Goal: Information Seeking & Learning: Learn about a topic

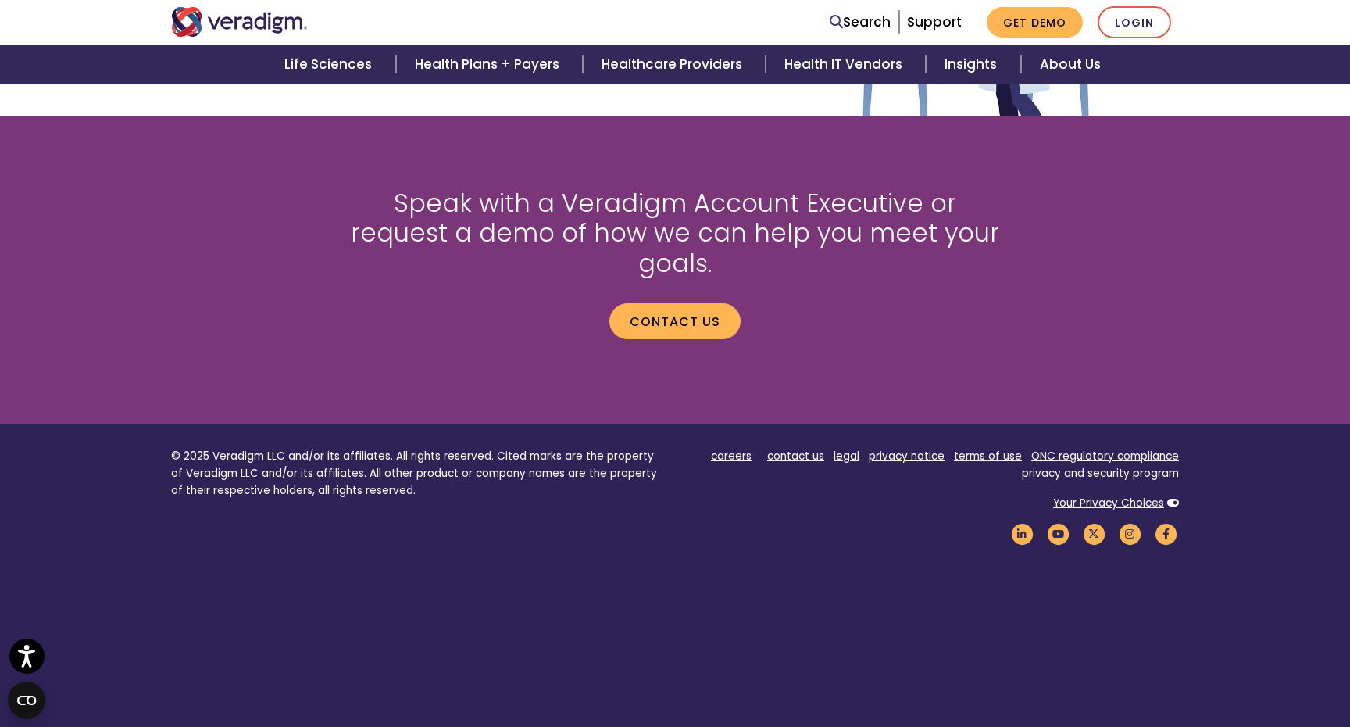
scroll to position [2061, 0]
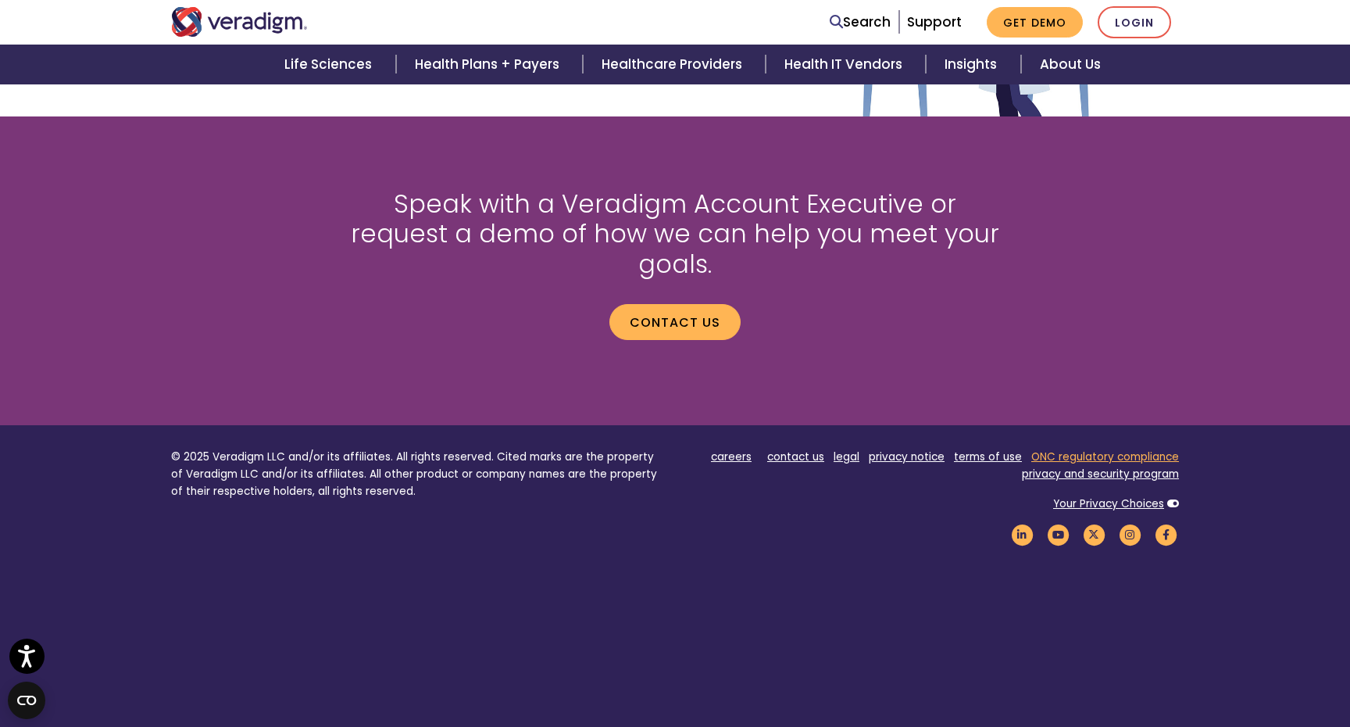
click at [1059, 449] on link "ONC regulatory compliance" at bounding box center [1105, 456] width 148 height 15
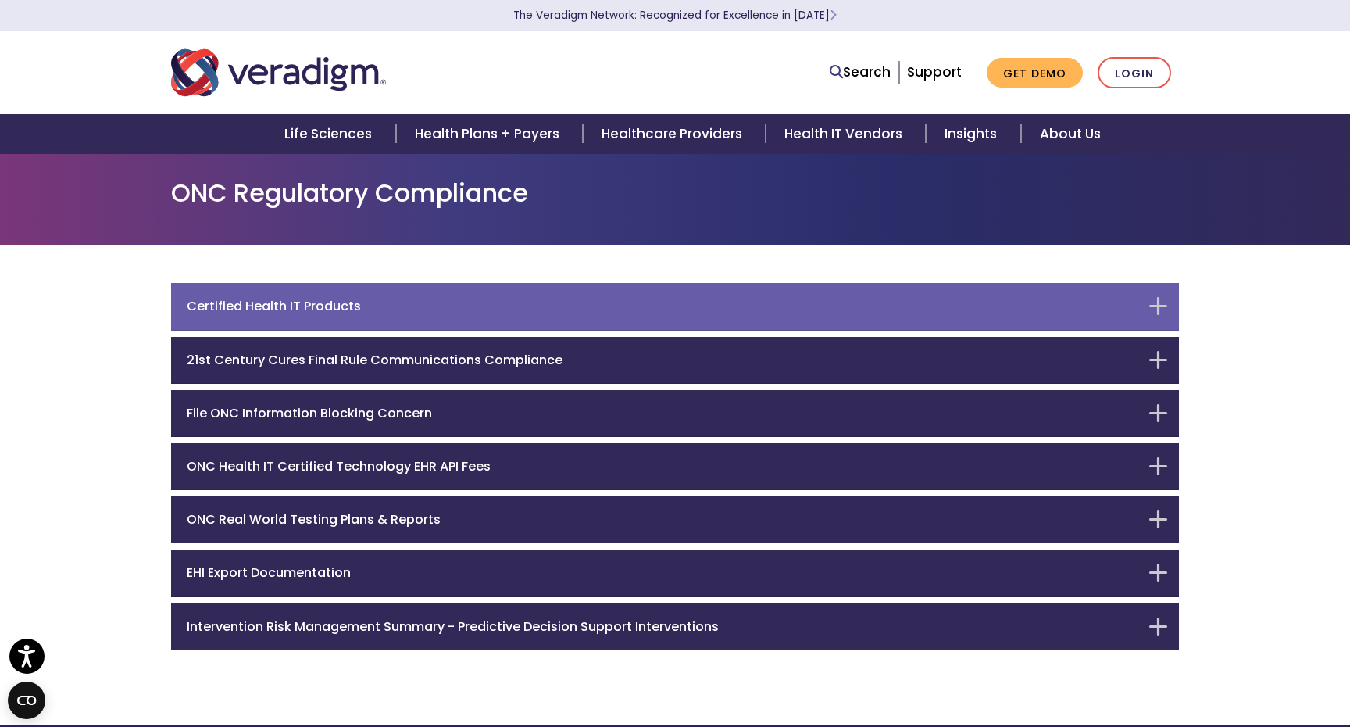
click at [1149, 298] on div "Certified Health IT Products" at bounding box center [675, 306] width 1008 height 47
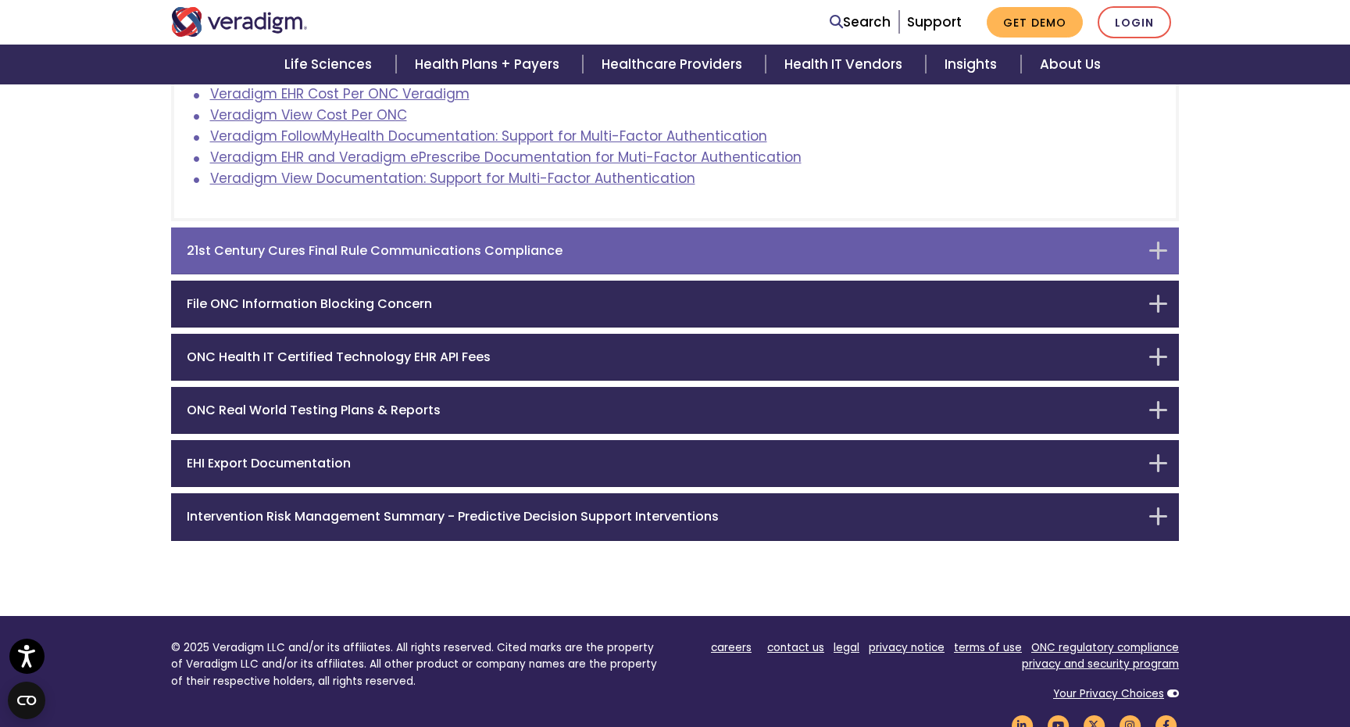
scroll to position [691, 0]
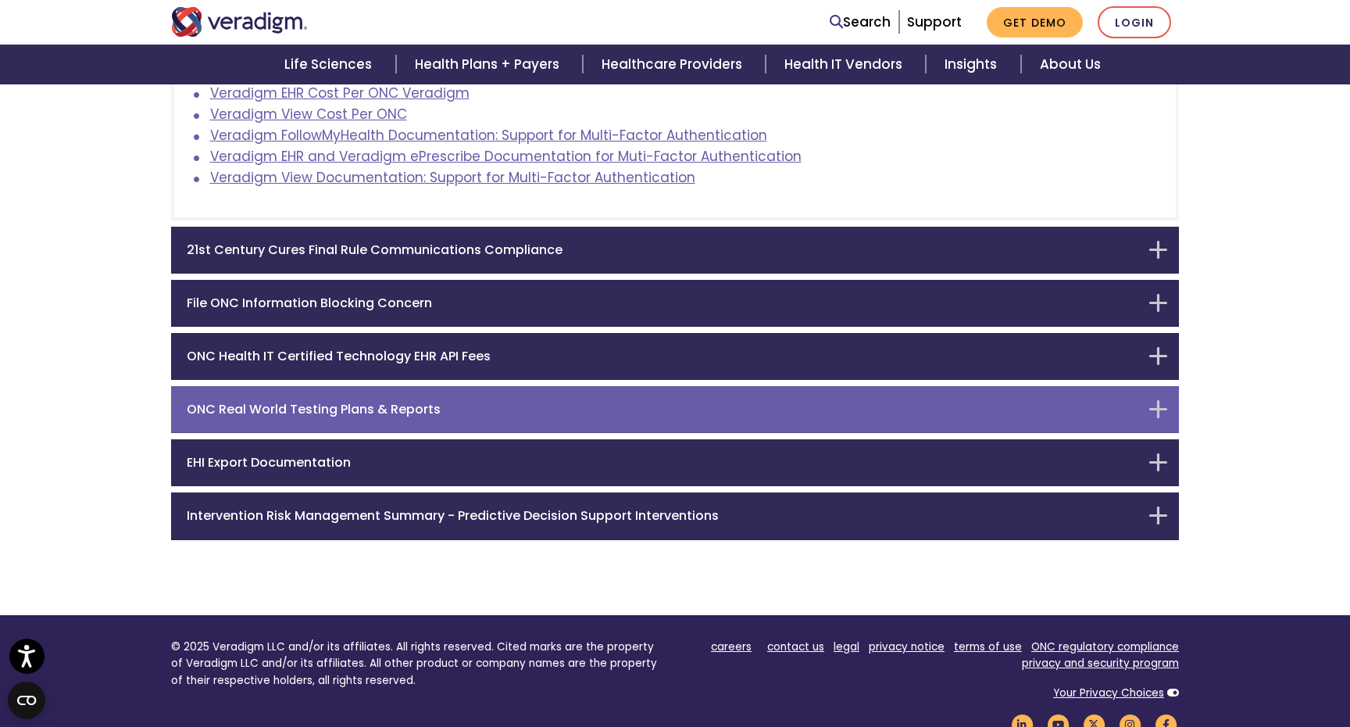
click at [1162, 403] on div "ONC Real World Testing Plans & Reports" at bounding box center [675, 409] width 1008 height 47
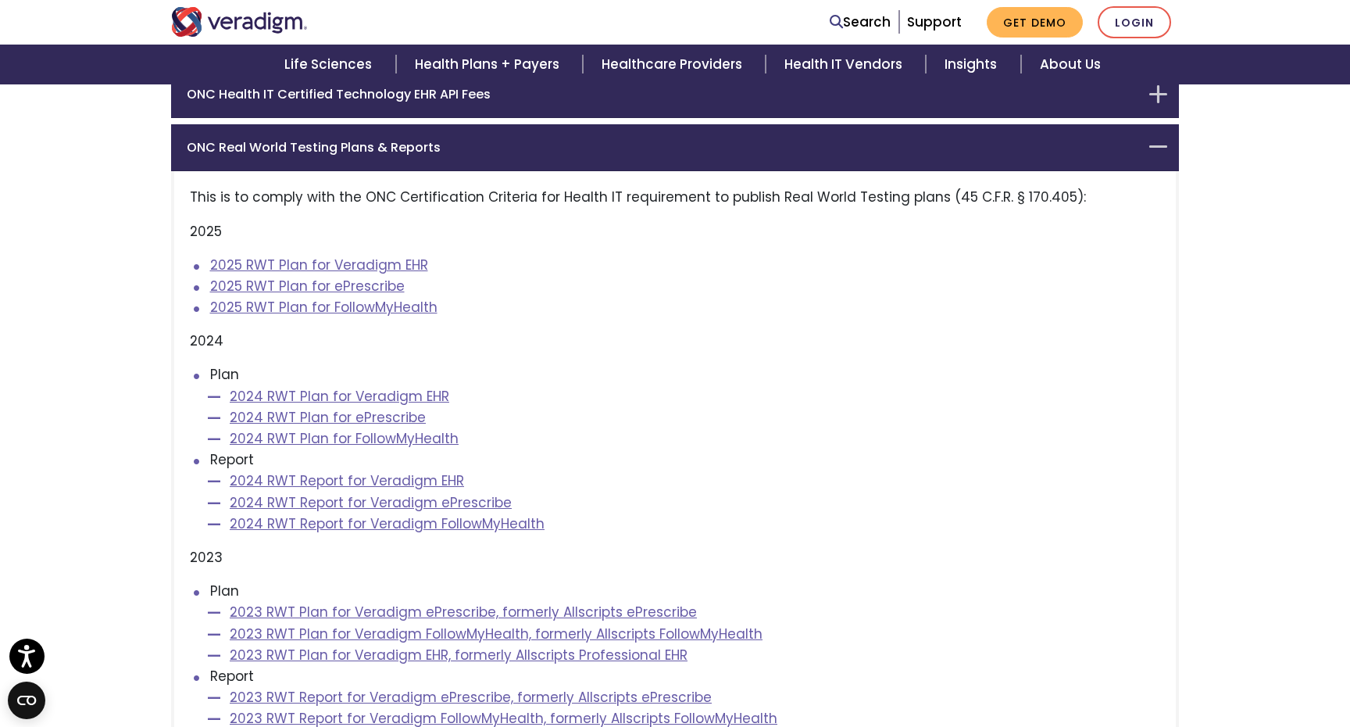
scroll to position [367, 0]
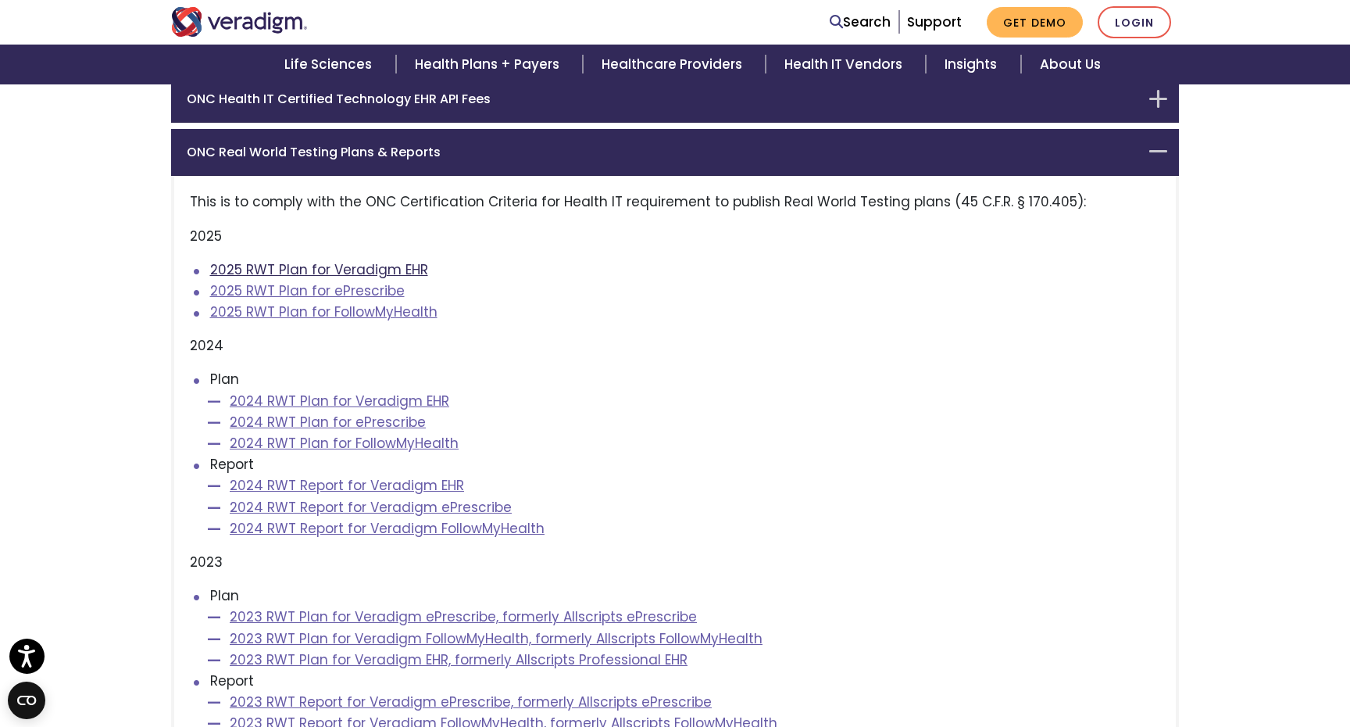
click at [409, 268] on link "2025 RWT Plan for Veradigm EHR" at bounding box center [319, 269] width 218 height 19
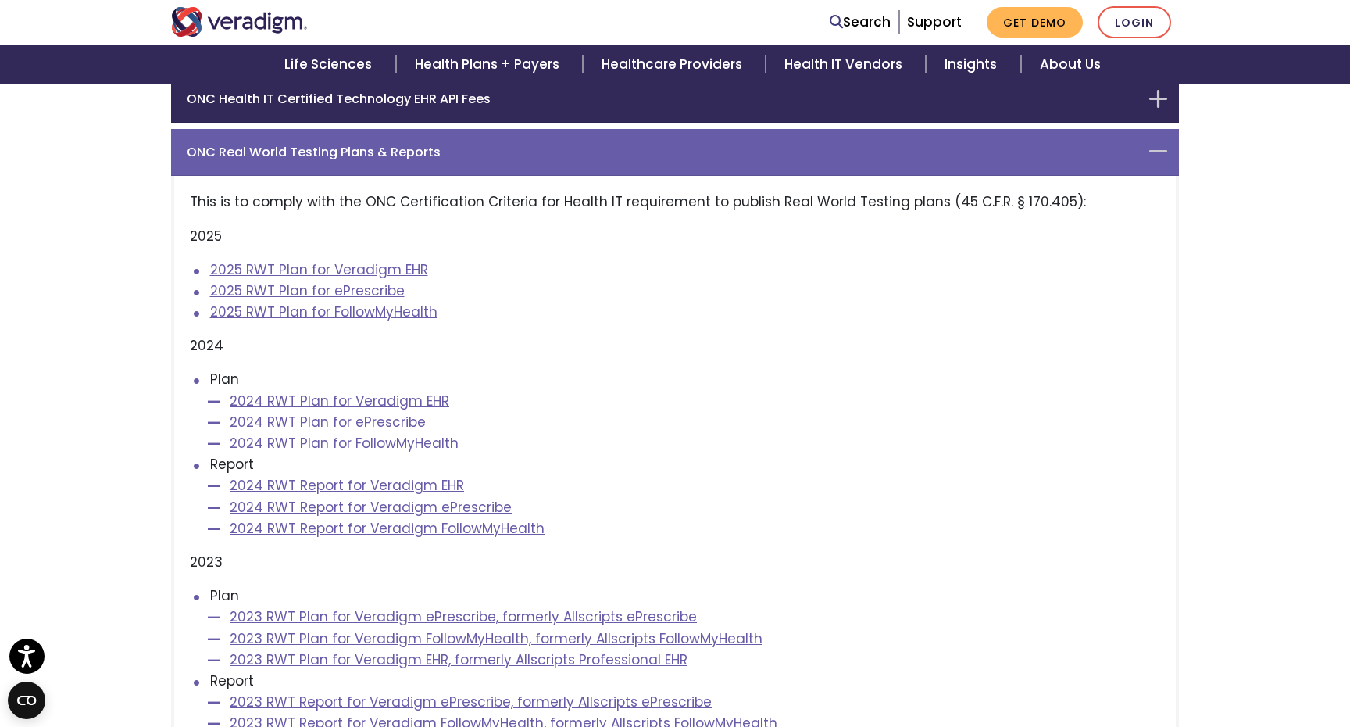
click at [1164, 145] on div "ONC Real World Testing Plans & Reports" at bounding box center [675, 152] width 1008 height 47
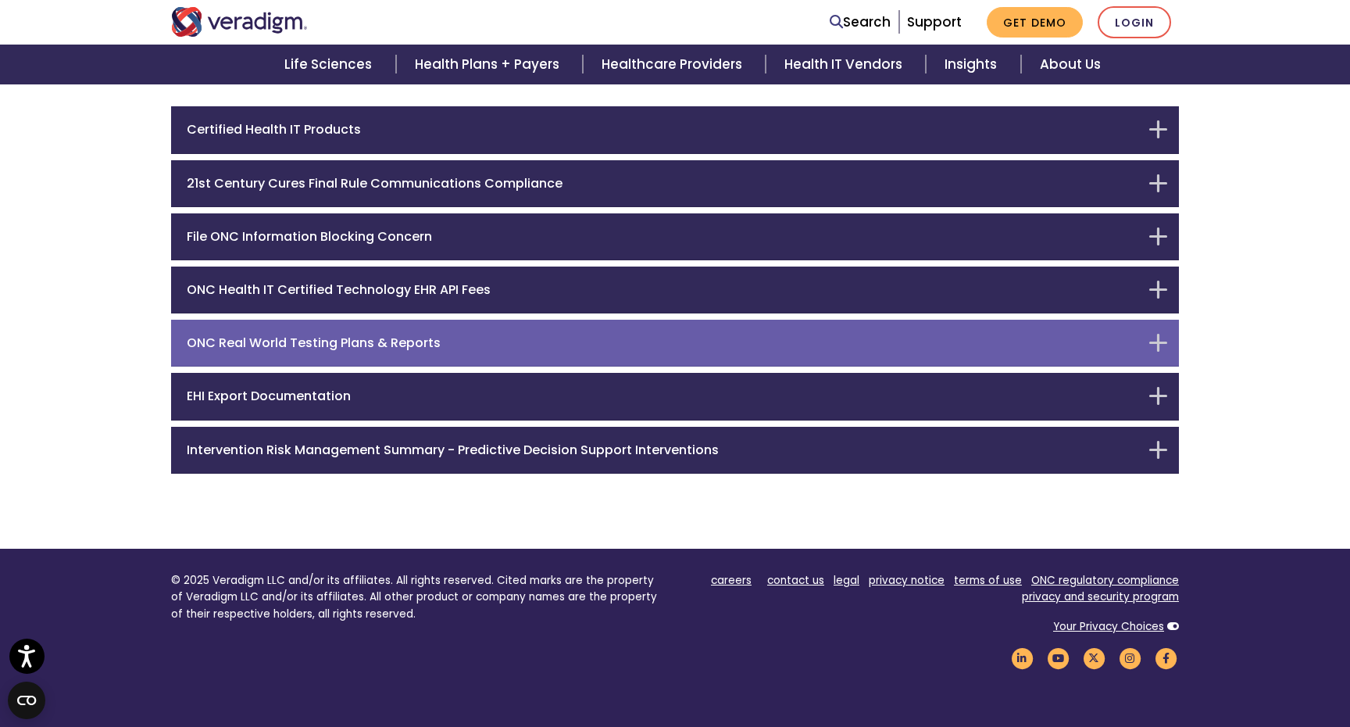
scroll to position [170, 0]
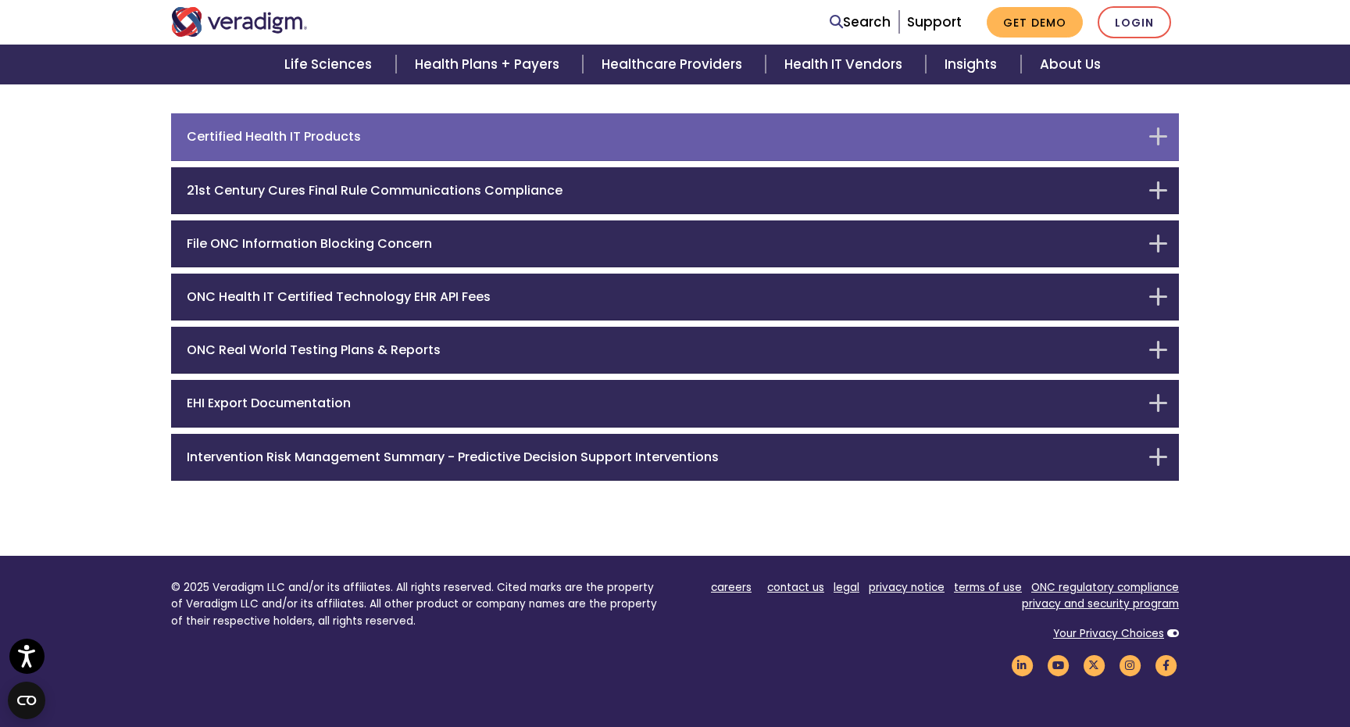
click at [1160, 138] on div "Certified Health IT Products" at bounding box center [675, 136] width 1008 height 47
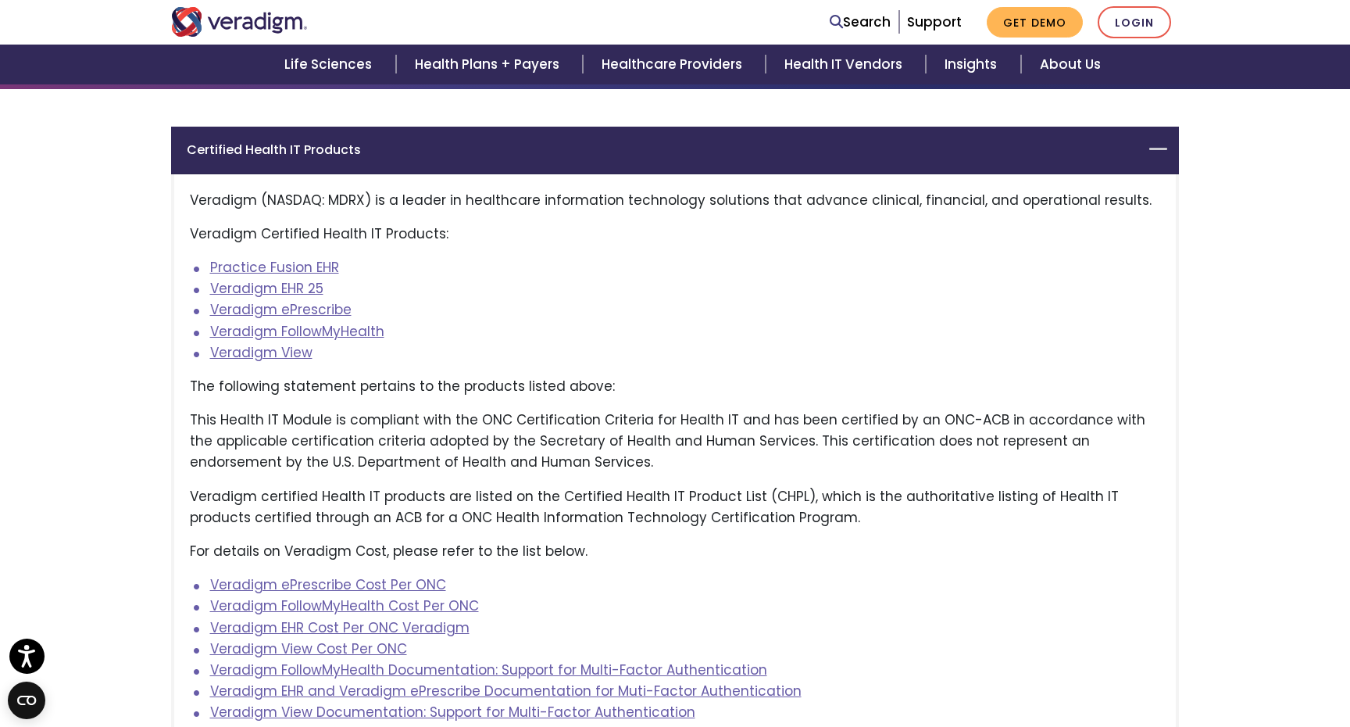
scroll to position [142, 0]
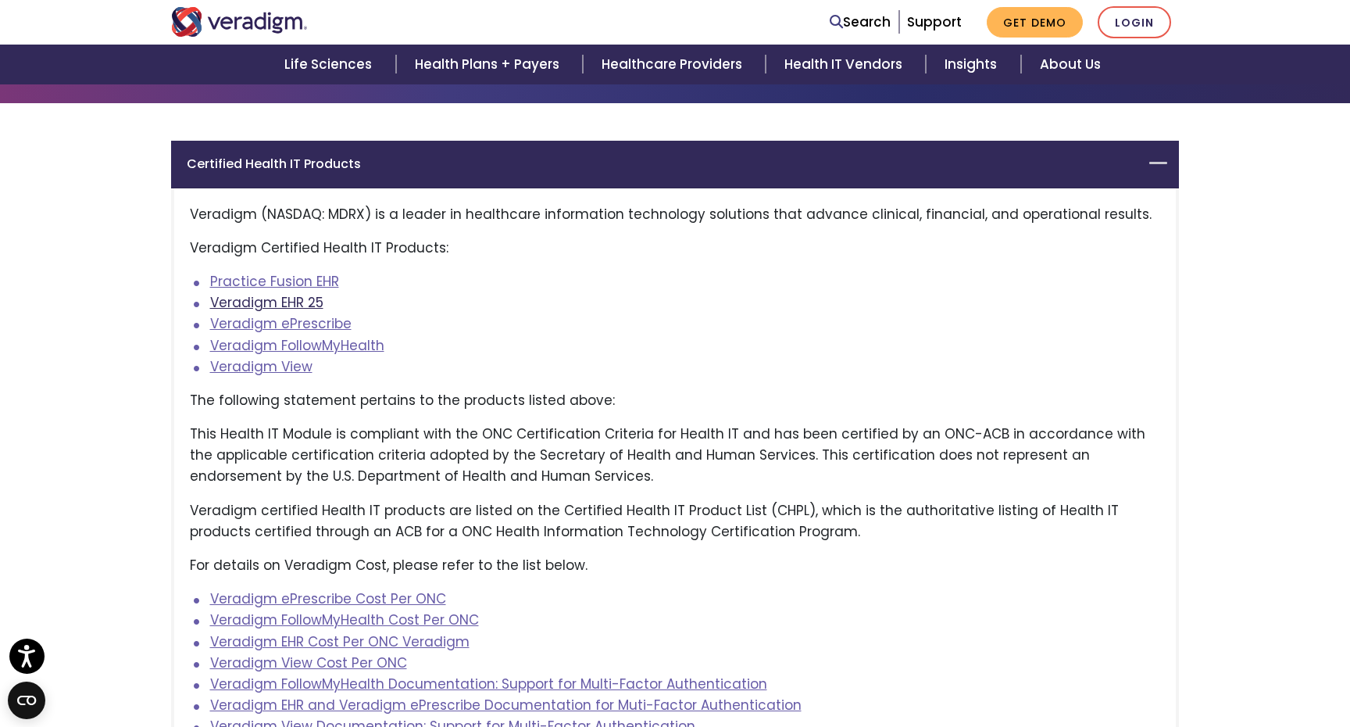
click at [312, 302] on link "Veradigm EHR 25" at bounding box center [266, 302] width 113 height 19
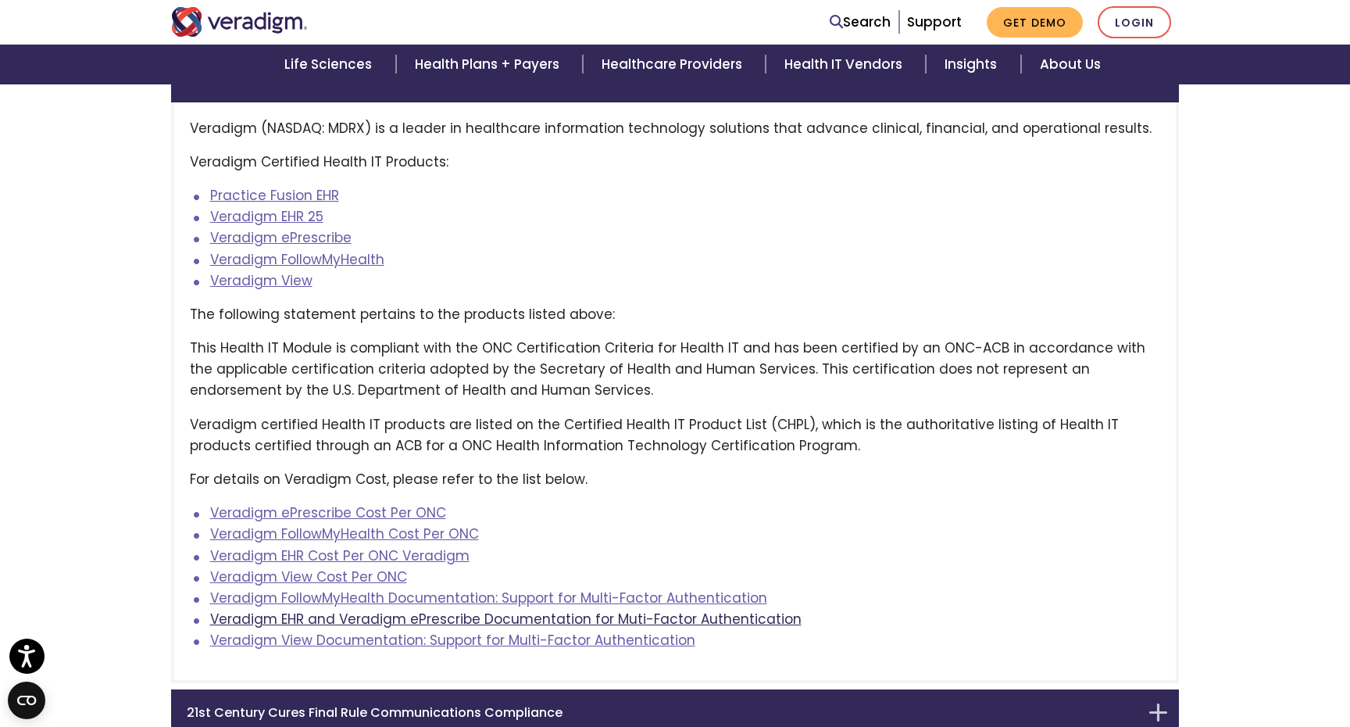
scroll to position [191, 0]
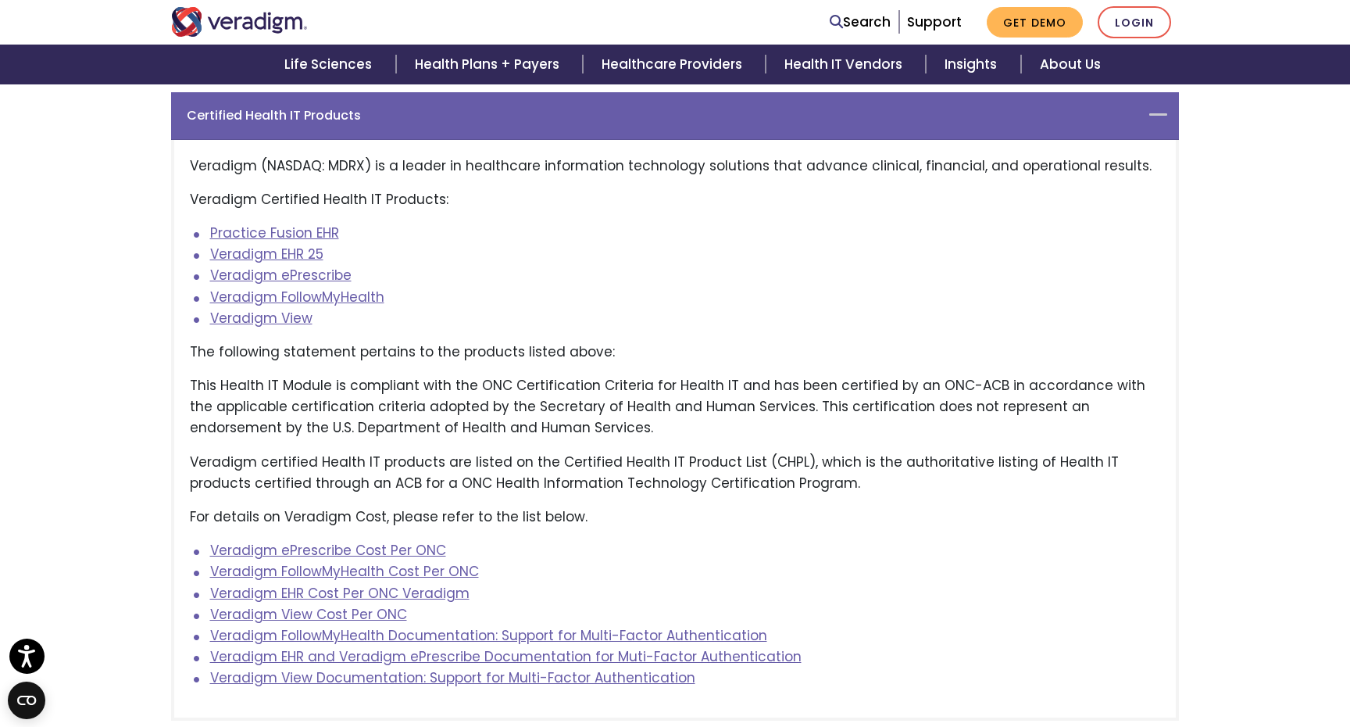
click at [1161, 121] on div "Certified Health IT Products" at bounding box center [675, 115] width 1008 height 47
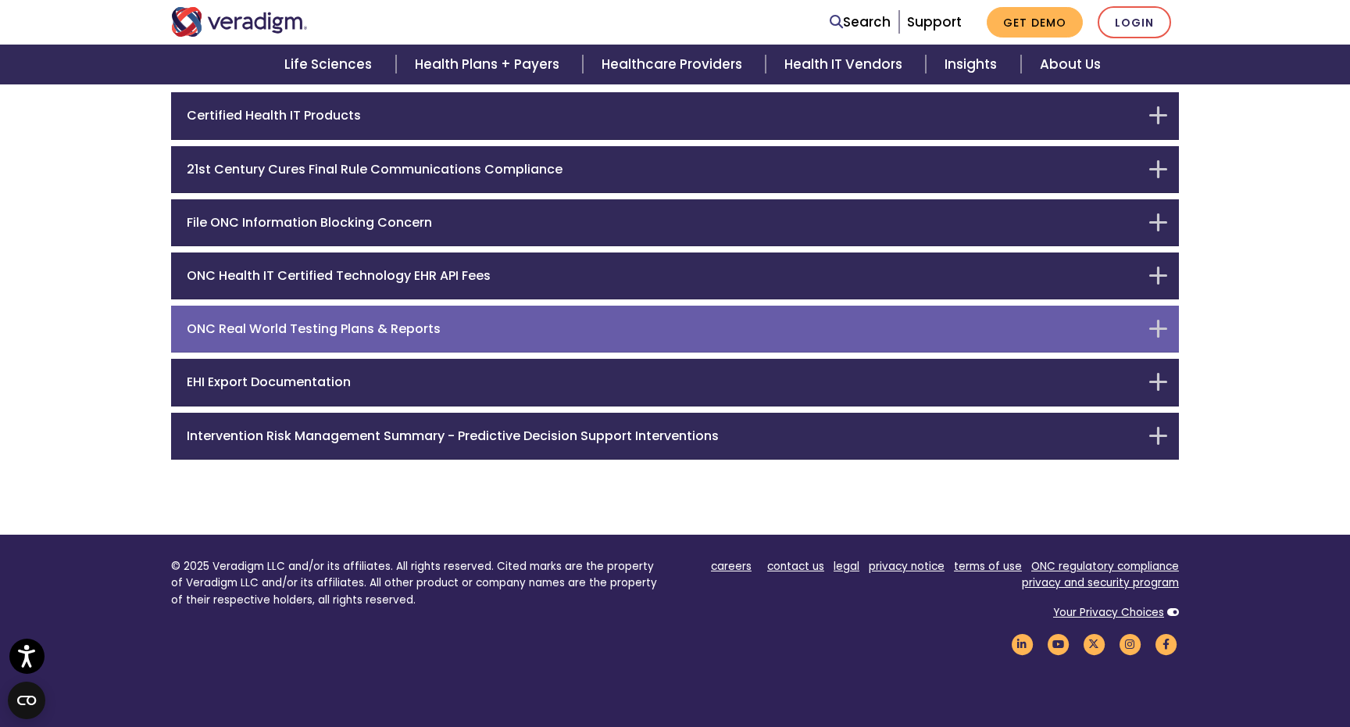
click at [1160, 325] on div "ONC Real World Testing Plans & Reports" at bounding box center [675, 329] width 1008 height 47
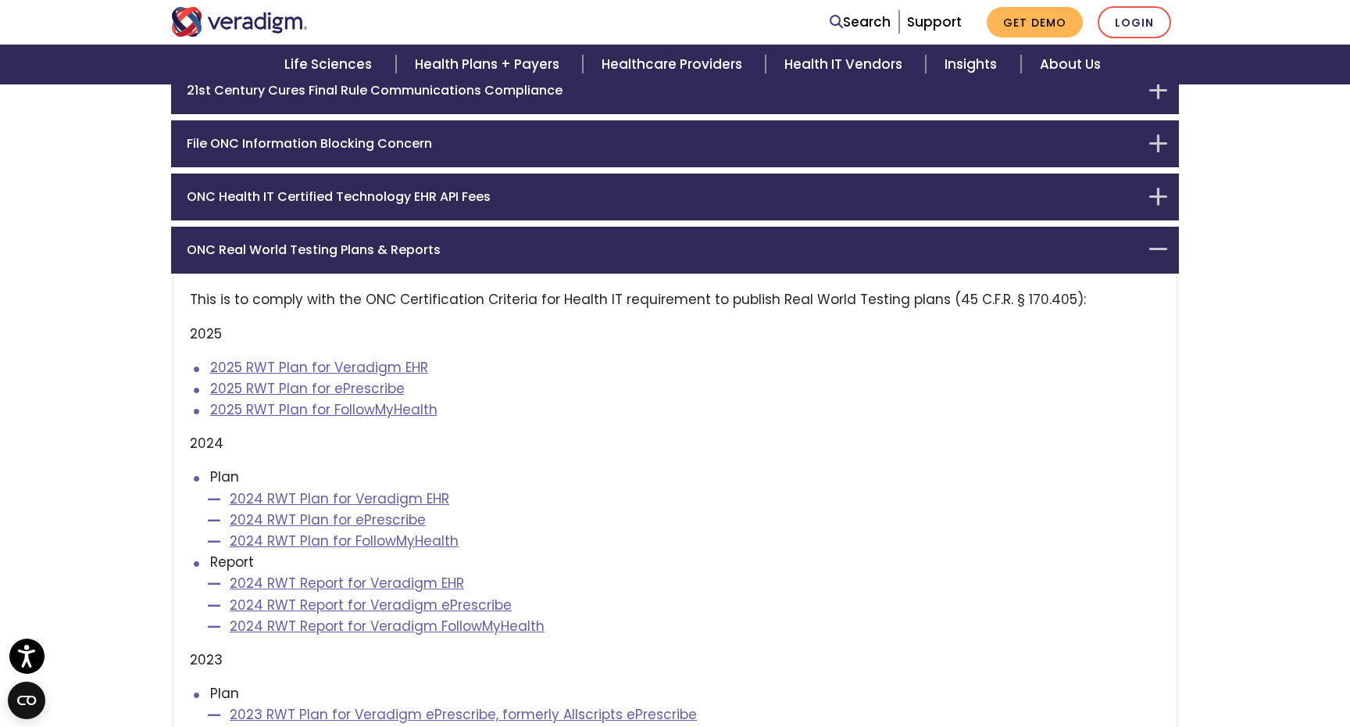
scroll to position [263, 0]
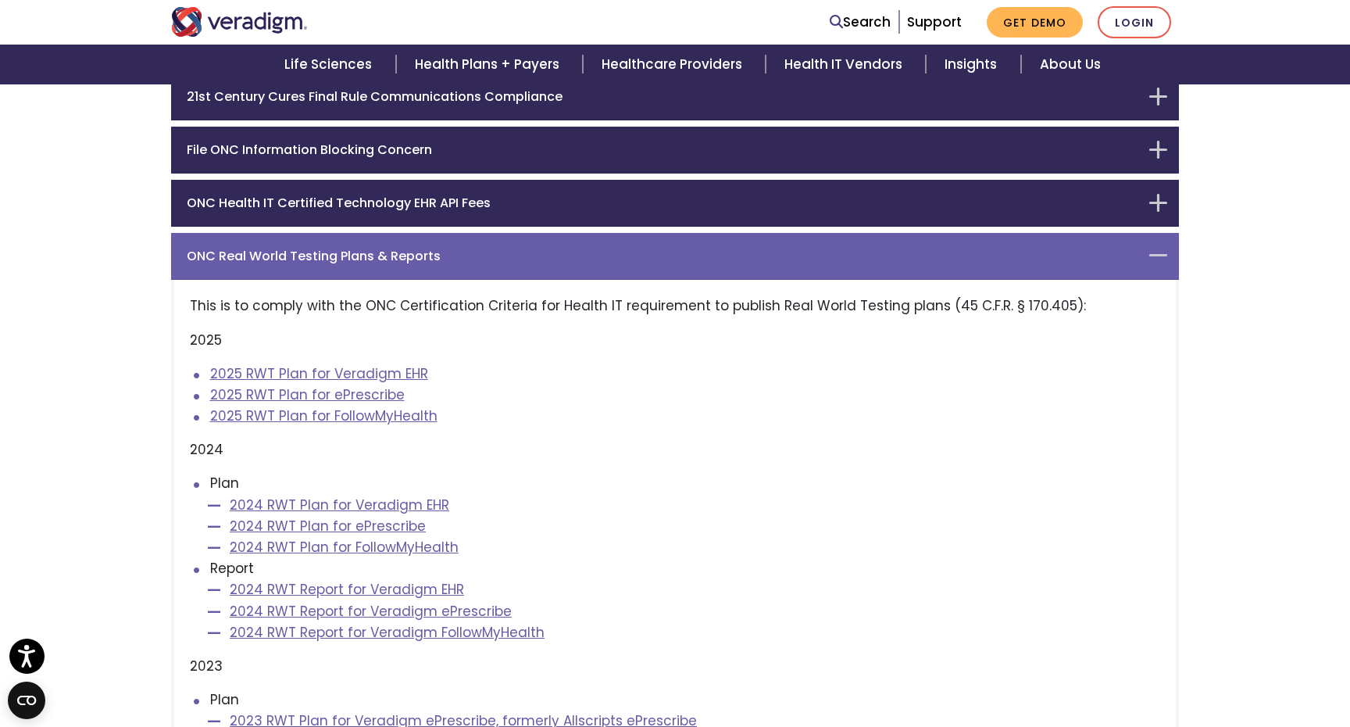
click at [1160, 258] on div "ONC Real World Testing Plans & Reports" at bounding box center [675, 256] width 1008 height 47
